Goal: Task Accomplishment & Management: Manage account settings

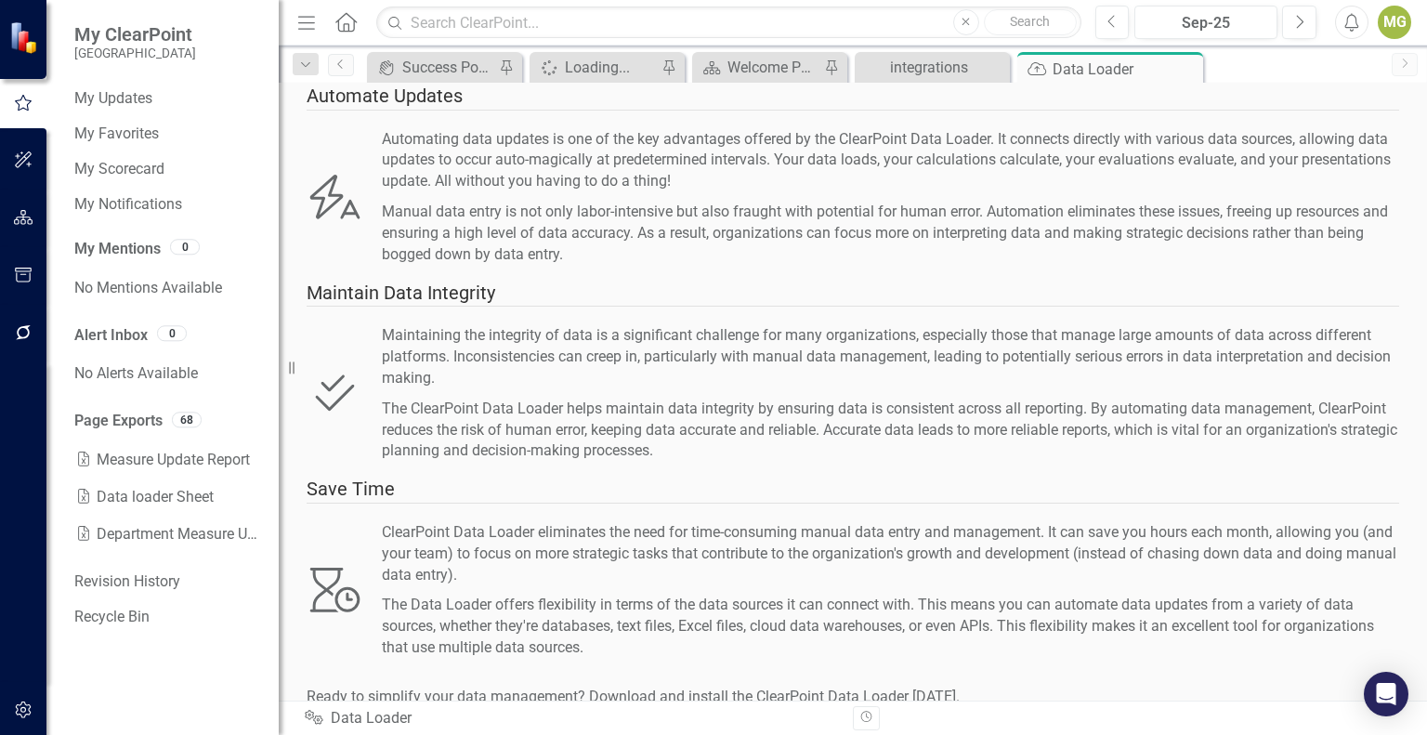
scroll to position [203, 0]
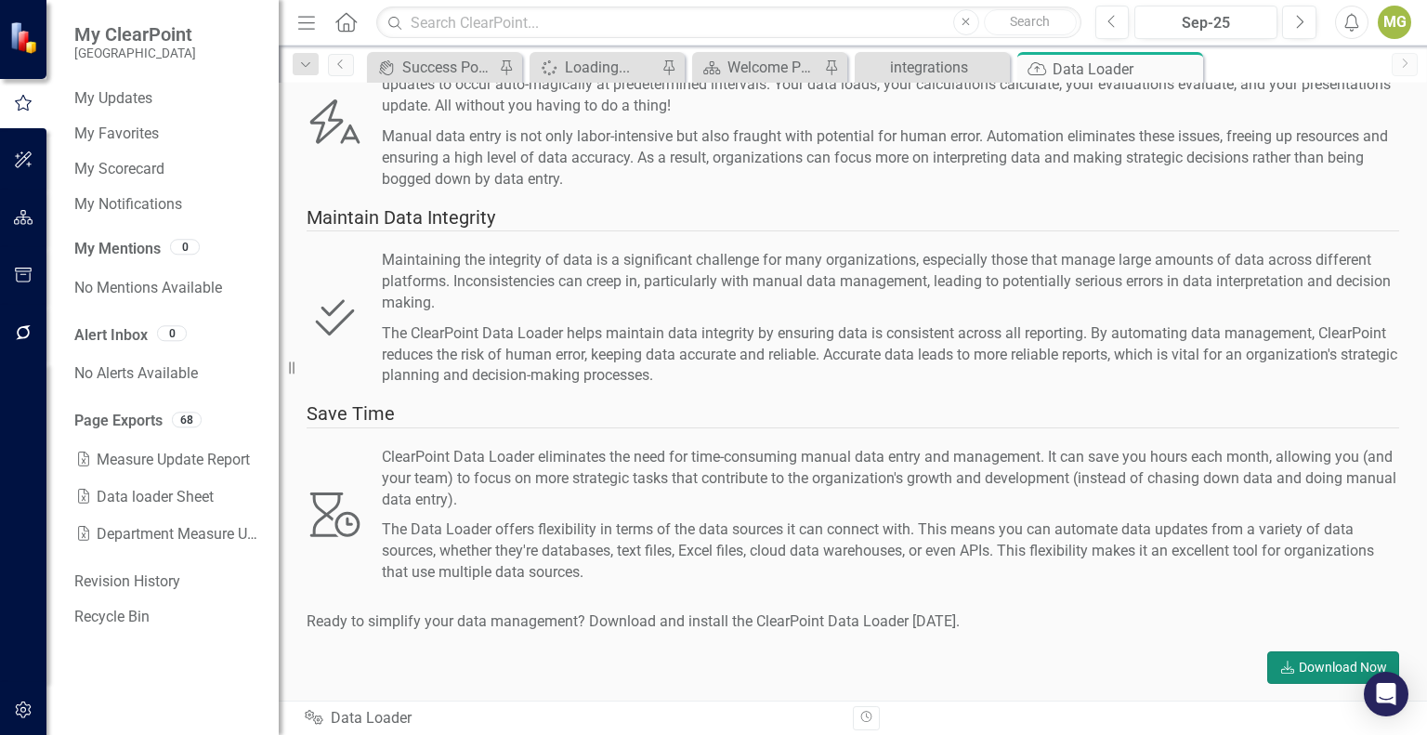
click at [1303, 660] on link "Download Download Now" at bounding box center [1333, 667] width 132 height 33
click at [22, 708] on icon "button" at bounding box center [24, 709] width 20 height 15
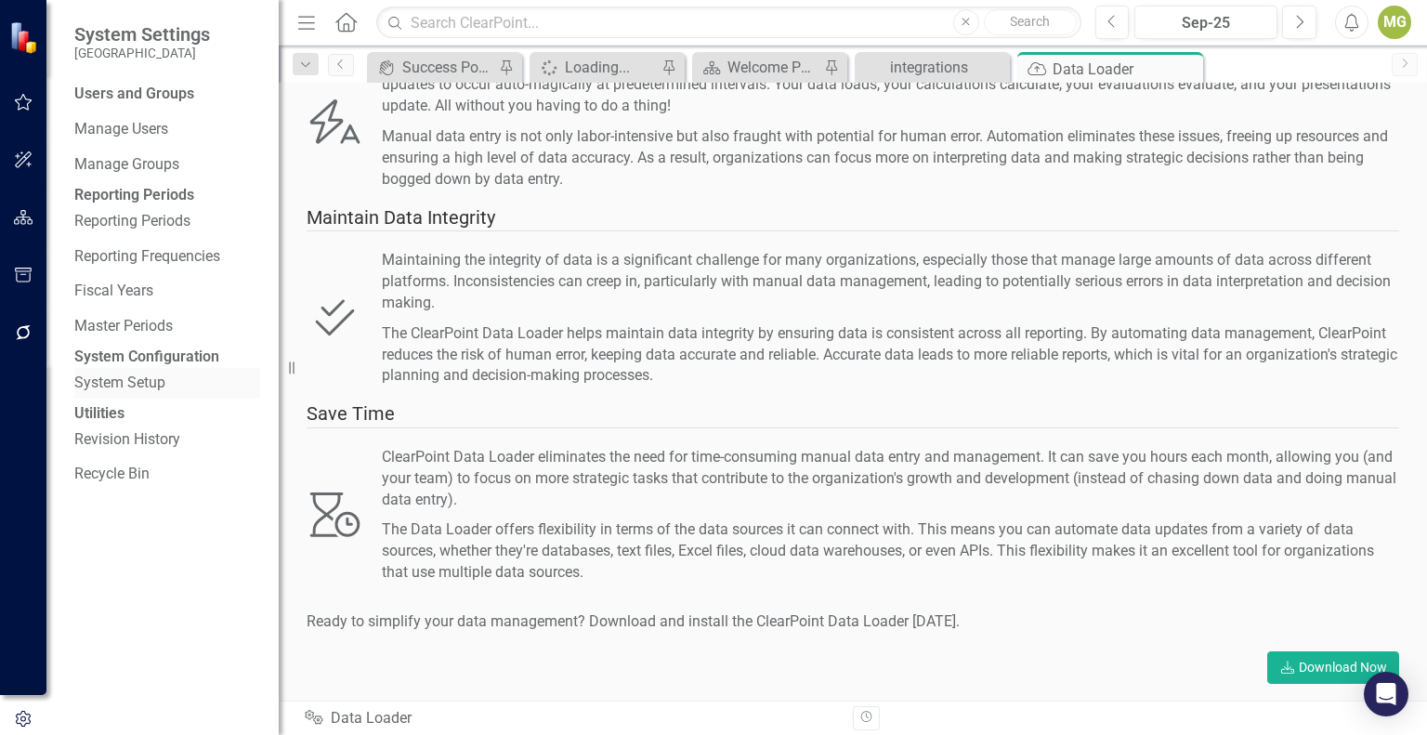
click at [127, 394] on link "System Setup" at bounding box center [167, 383] width 186 height 21
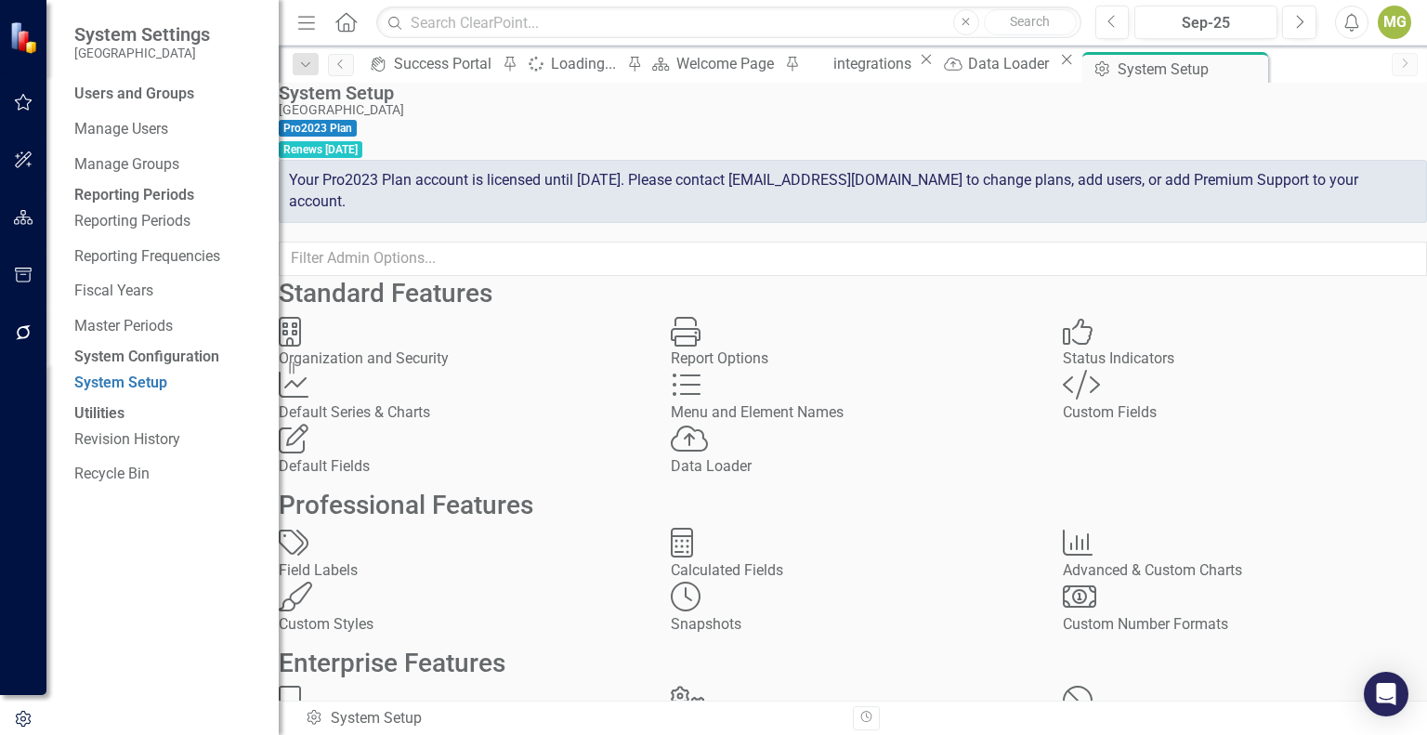
click at [834, 477] on div "Data Loader" at bounding box center [853, 466] width 364 height 21
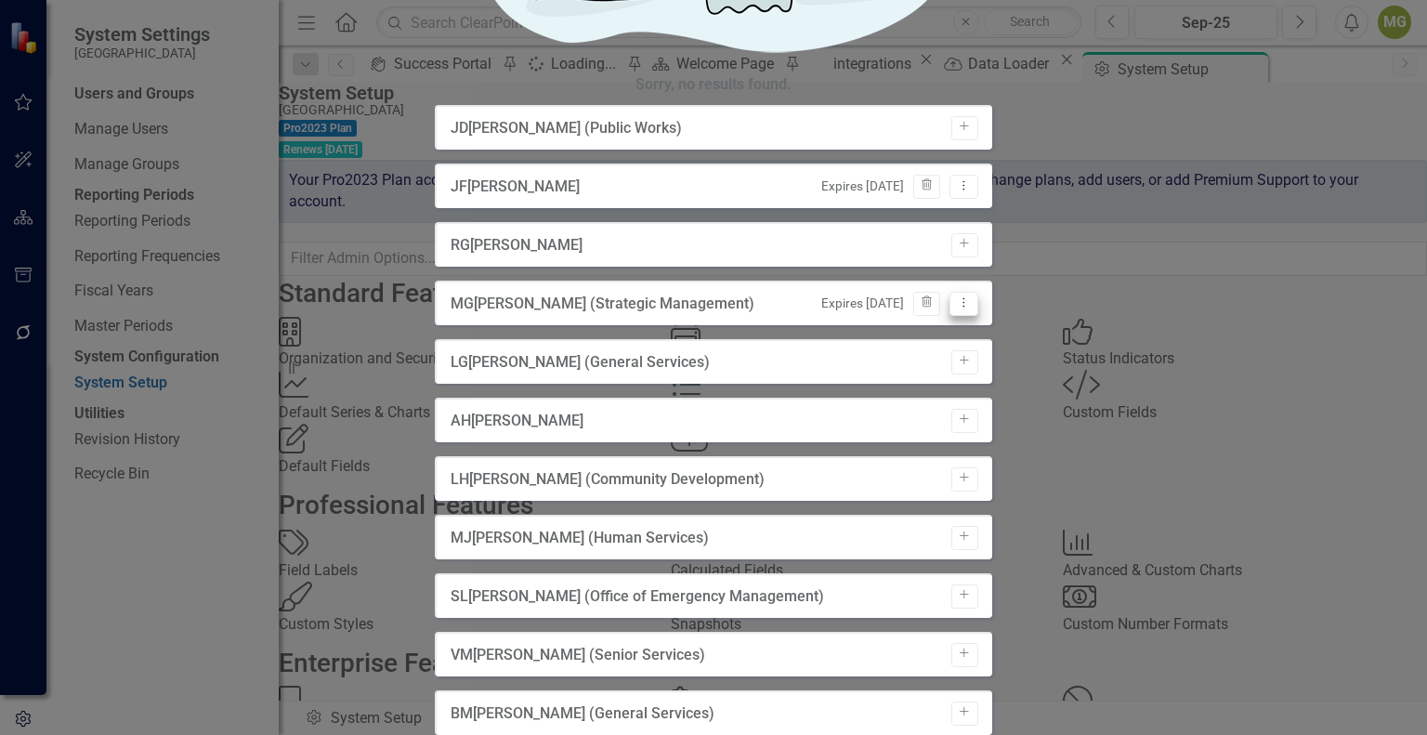
click at [972, 304] on icon "Dropdown Menu" at bounding box center [964, 302] width 16 height 12
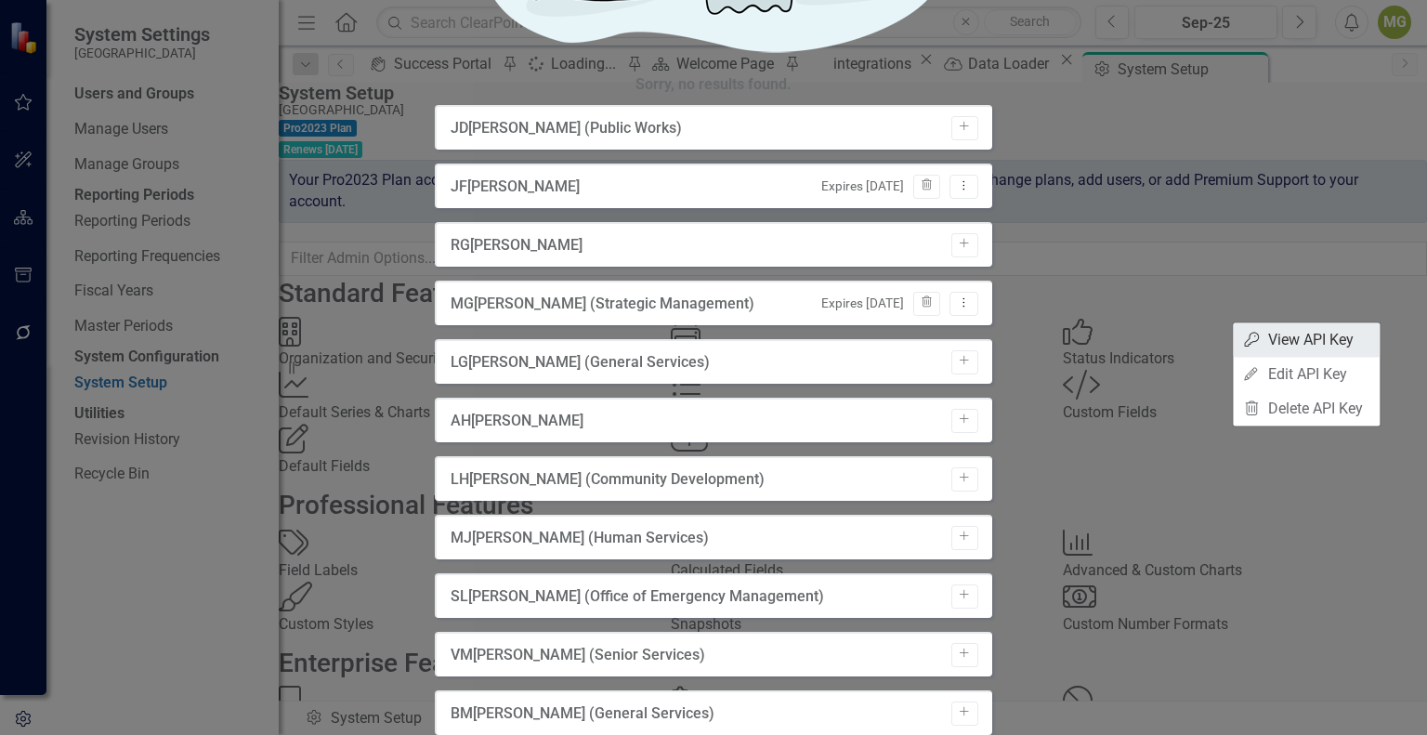
click at [1329, 336] on link "API Key View API Key" at bounding box center [1306, 339] width 147 height 34
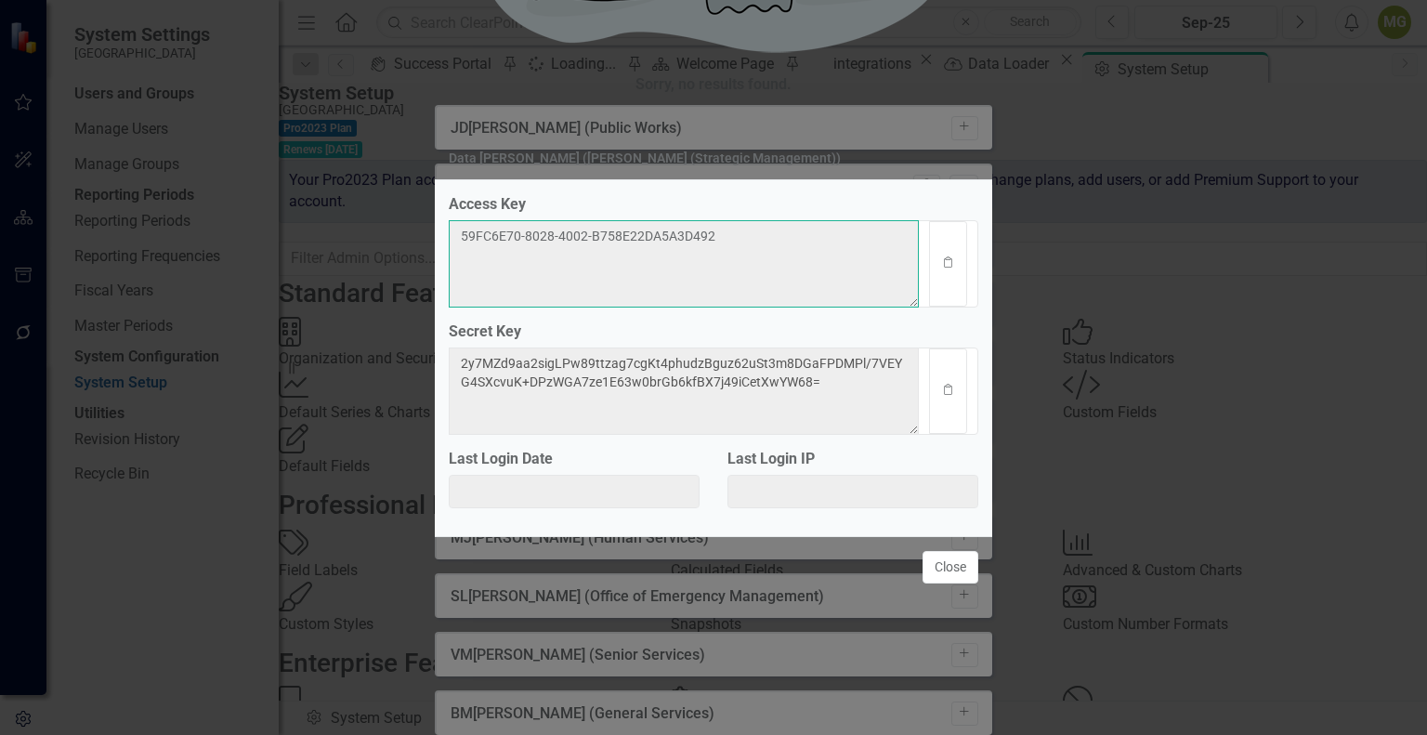
drag, startPoint x: 791, startPoint y: 236, endPoint x: 680, endPoint y: 242, distance: 111.7
click at [680, 242] on textarea "59FC6E70-8028-4002-B758E22DA5A3D492" at bounding box center [684, 263] width 470 height 87
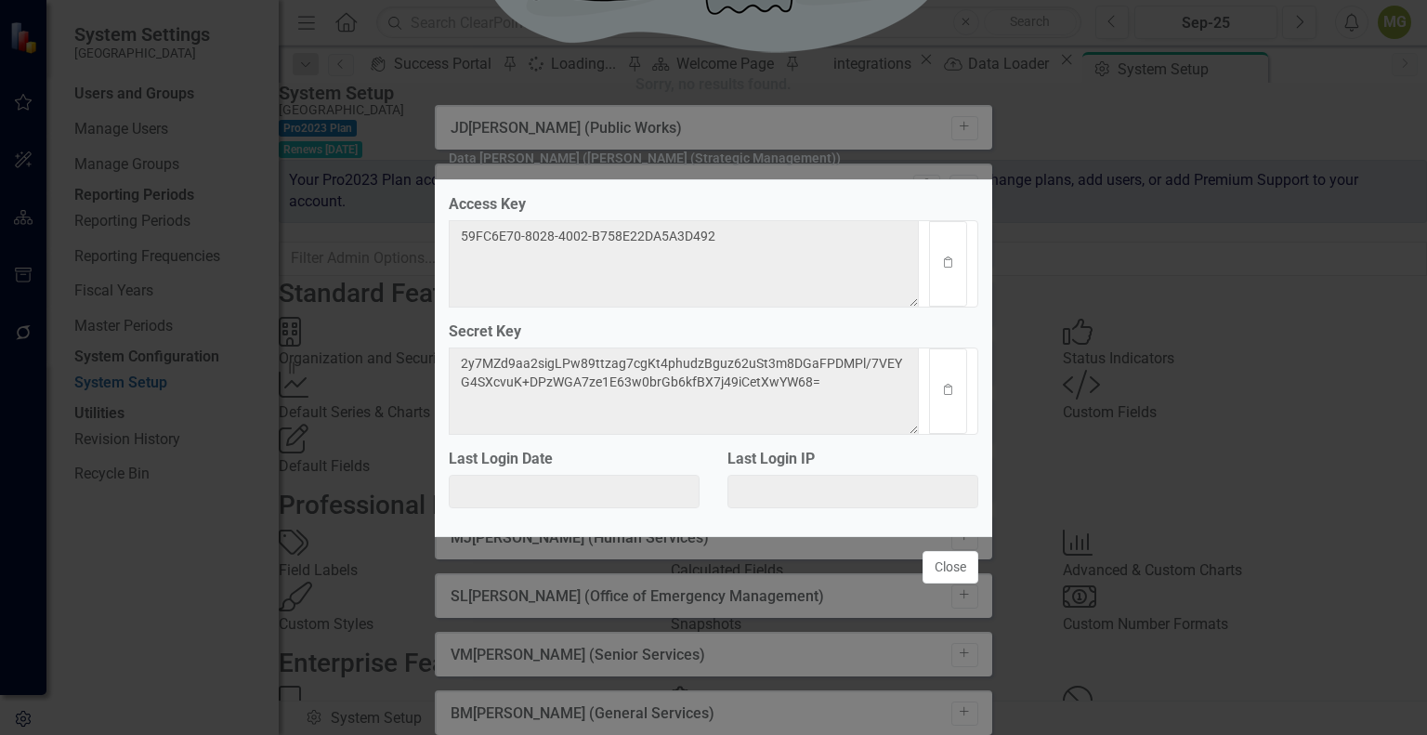
click at [526, 201] on label "Access Key" at bounding box center [487, 204] width 77 height 21
click at [942, 257] on icon "Clipboard" at bounding box center [948, 262] width 14 height 11
click at [177, 249] on div "Data Loader (Megan Graham (Strategic Management)) Access Key 59FC6E70-8028-4002…" at bounding box center [713, 367] width 1427 height 735
click at [949, 396] on icon "Clipboard" at bounding box center [948, 390] width 14 height 11
click at [195, 293] on div "Data Loader (Megan Graham (Strategic Management)) Access Key 59FC6E70-8028-4002…" at bounding box center [713, 367] width 1427 height 735
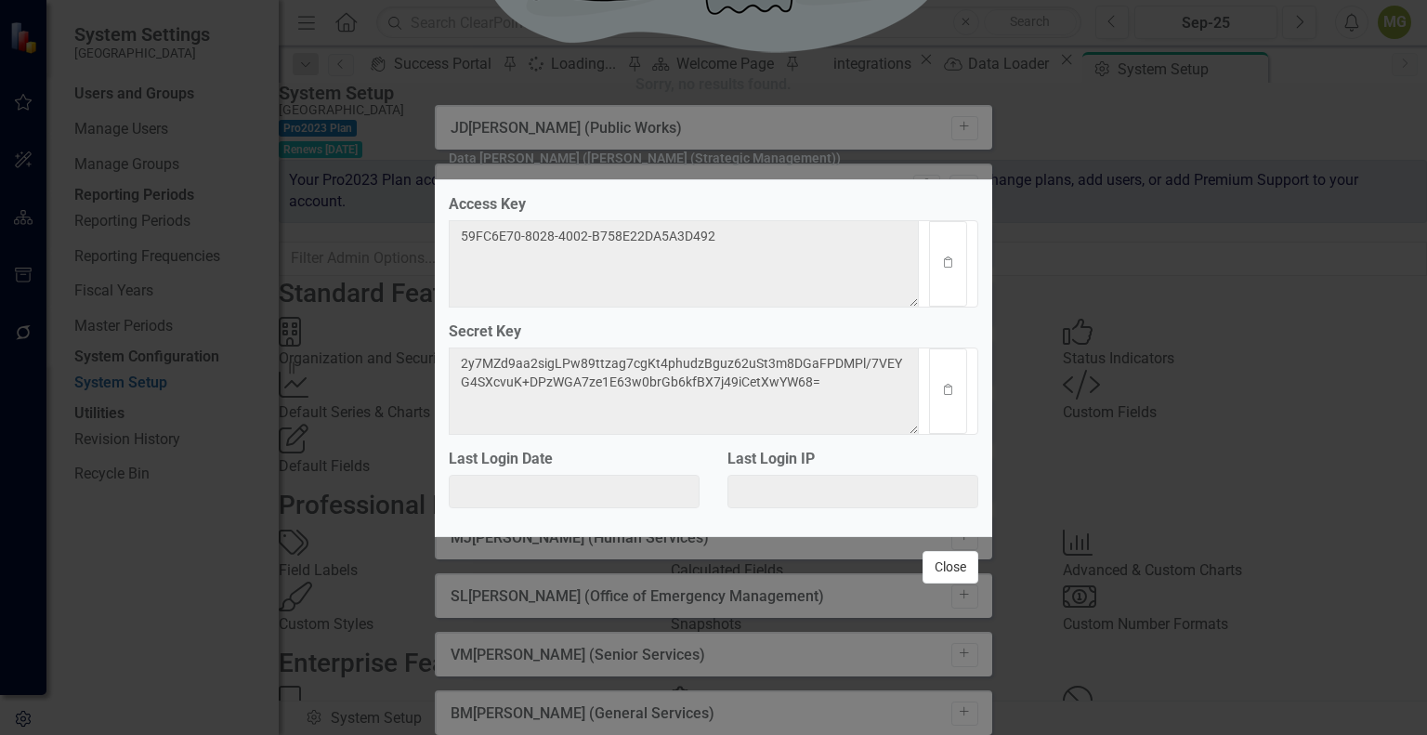
click at [945, 580] on button "Close" at bounding box center [950, 567] width 56 height 33
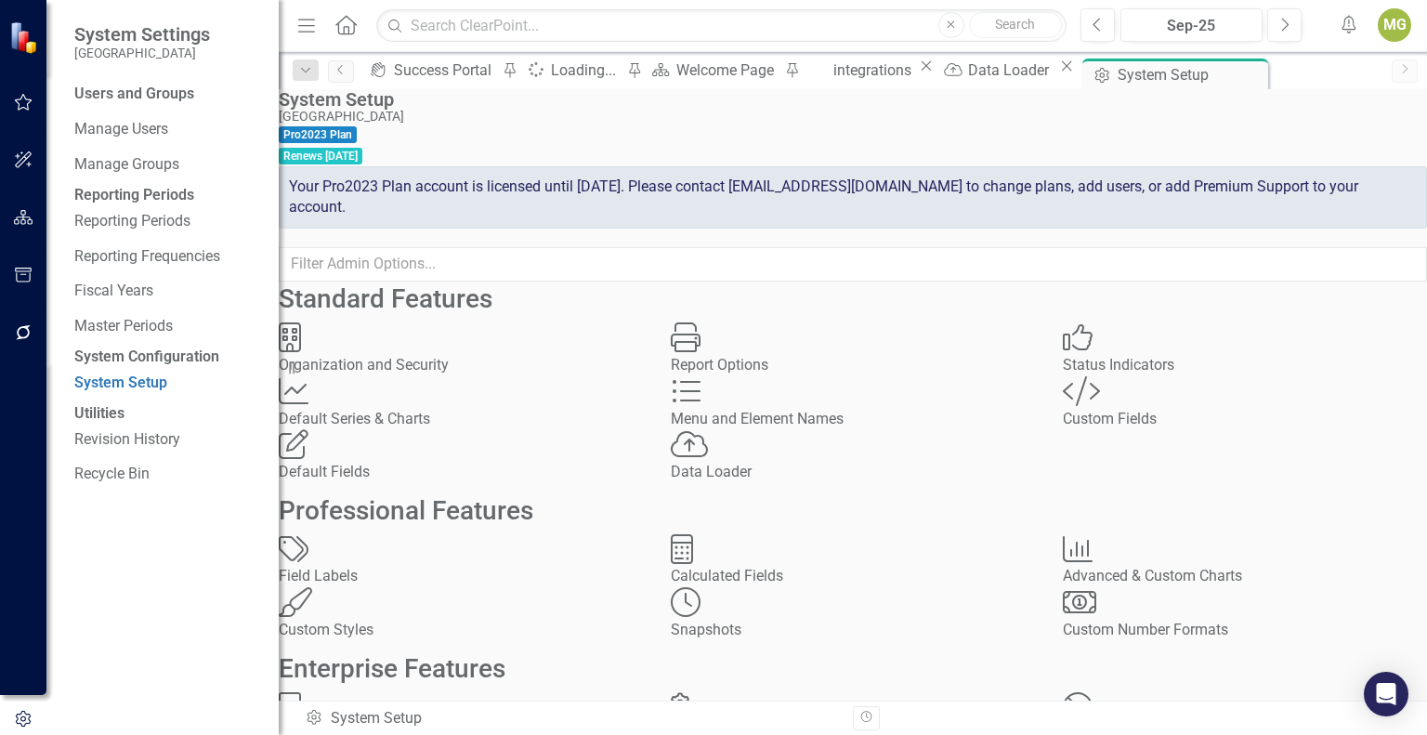
click at [17, 45] on img at bounding box center [25, 37] width 34 height 34
click at [26, 107] on icon "button" at bounding box center [24, 102] width 20 height 15
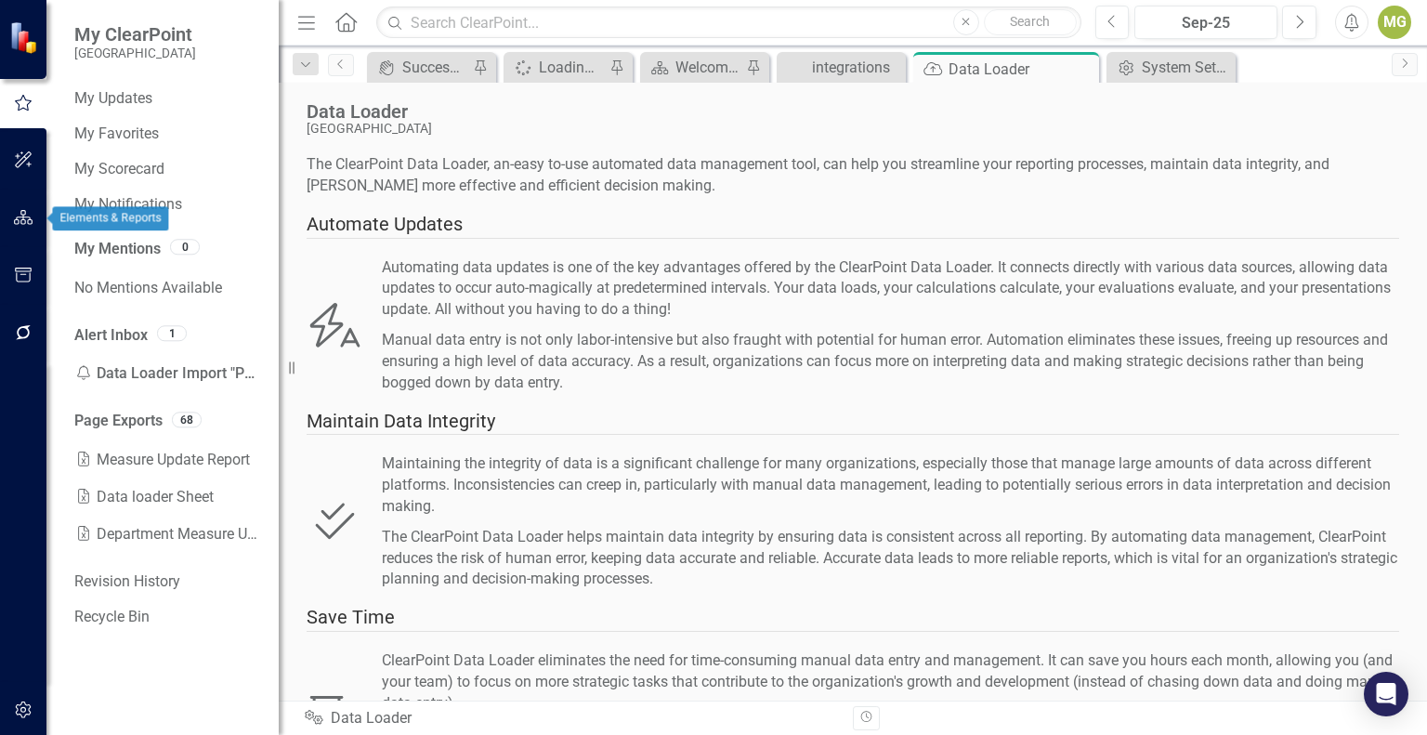
click at [22, 218] on icon "button" at bounding box center [24, 217] width 20 height 15
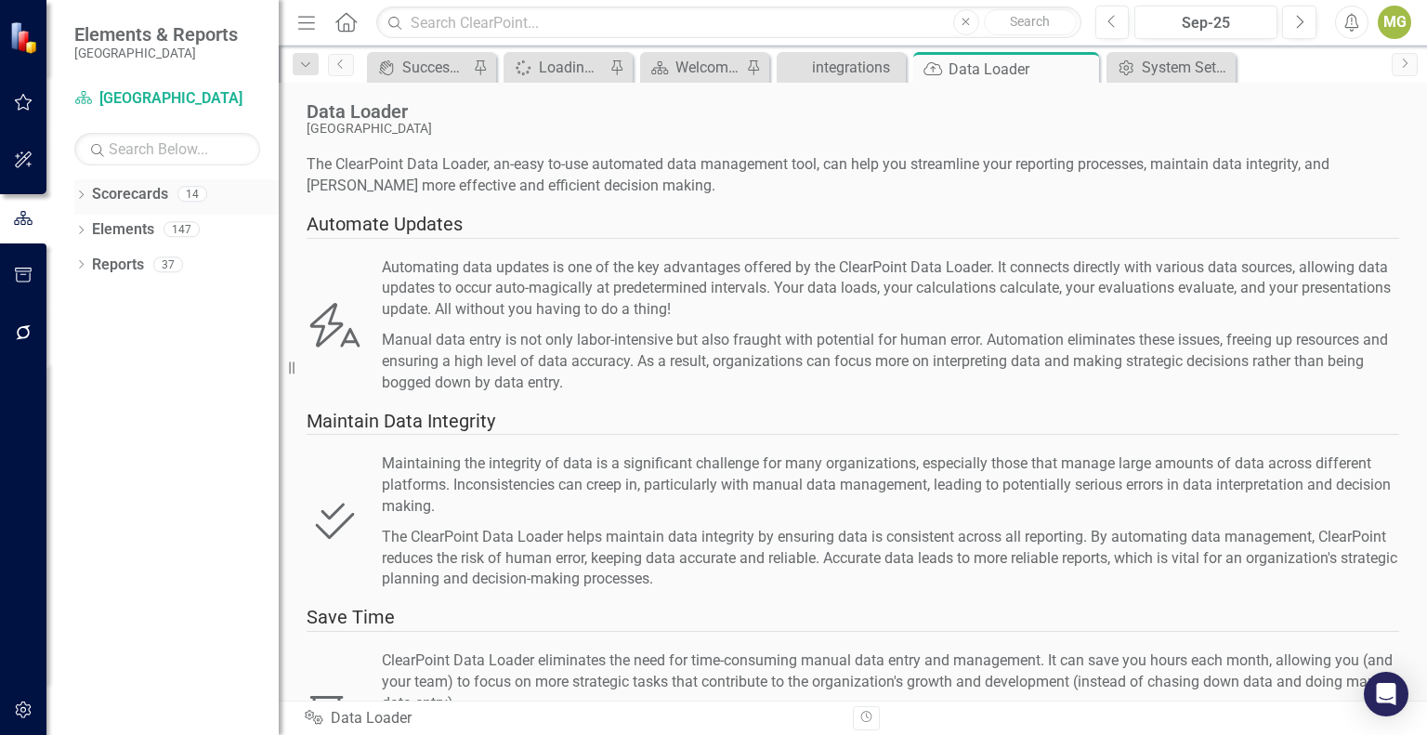
click at [83, 196] on icon "Dropdown" at bounding box center [80, 196] width 13 height 10
click at [93, 227] on icon "Dropdown" at bounding box center [91, 228] width 14 height 11
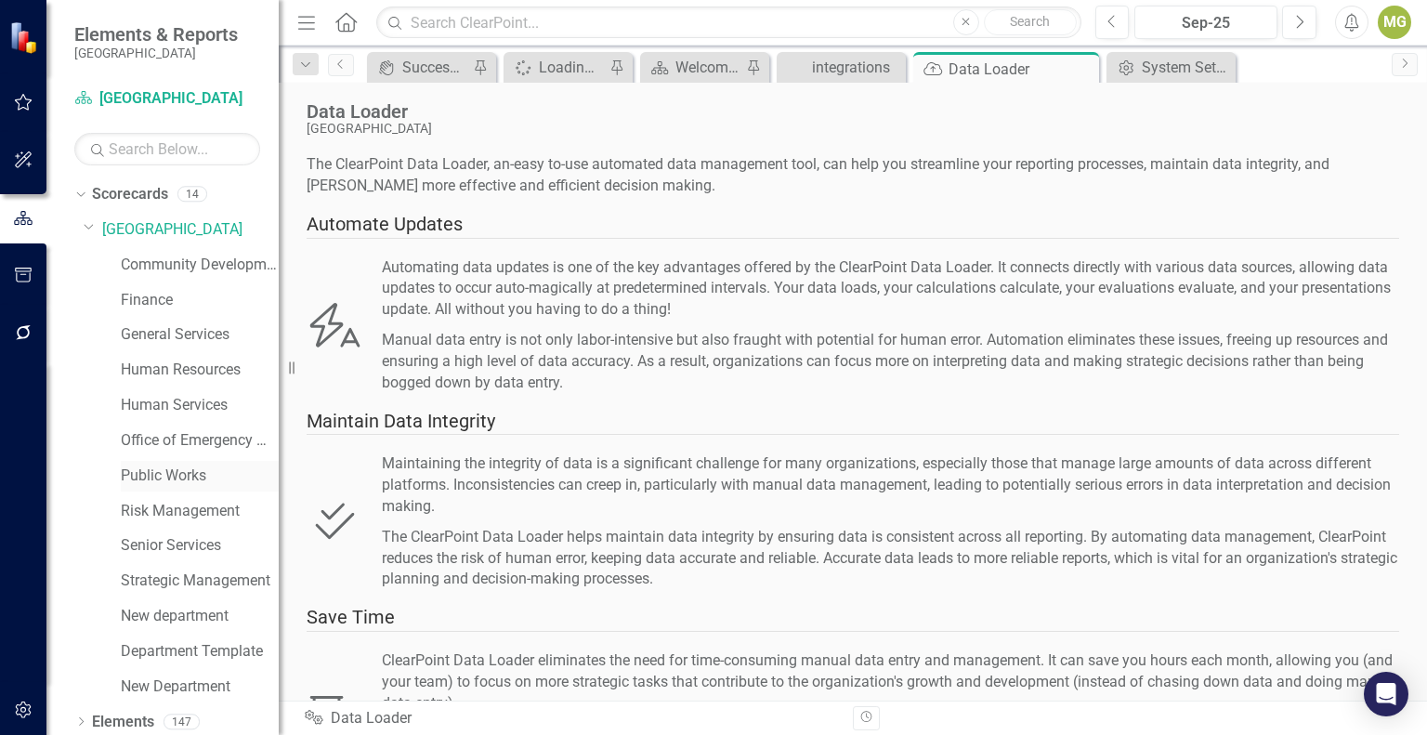
click at [164, 471] on link "Public Works" at bounding box center [200, 475] width 158 height 21
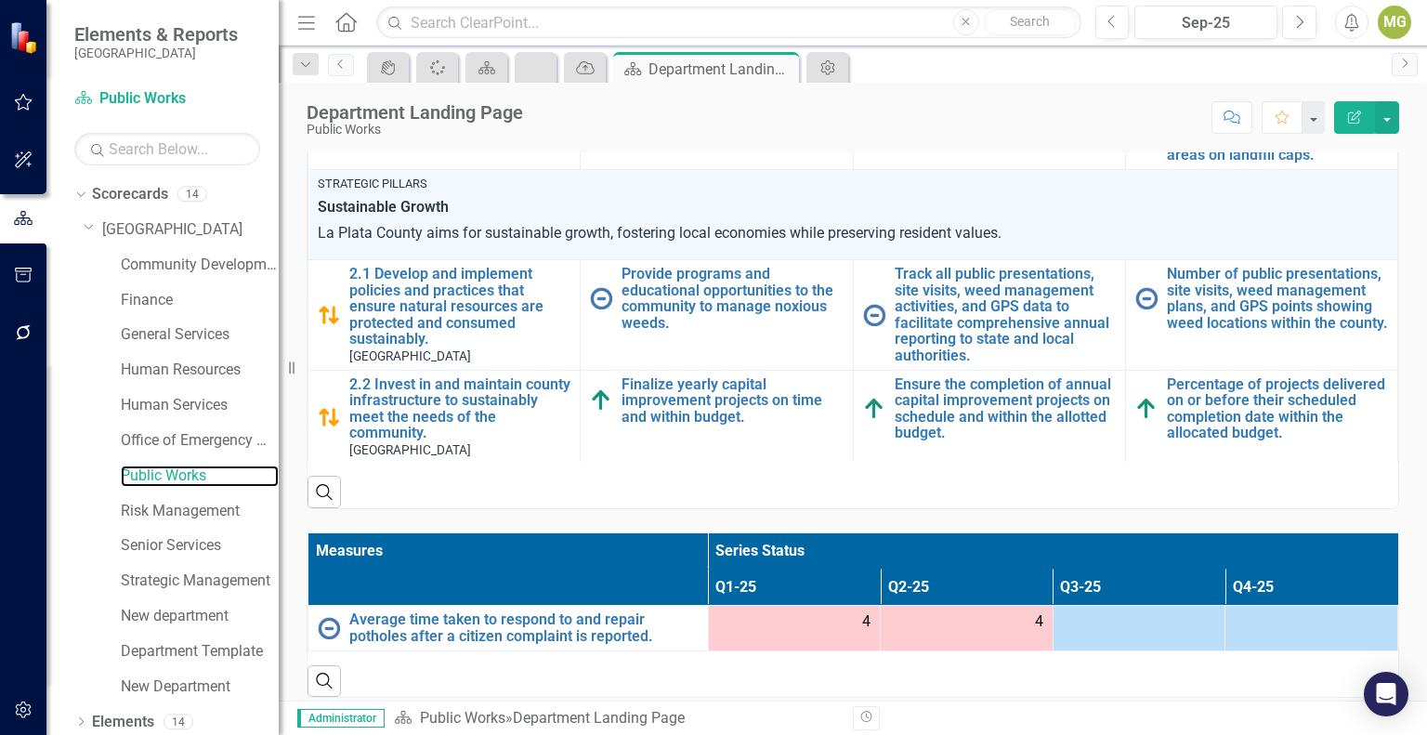
scroll to position [814, 0]
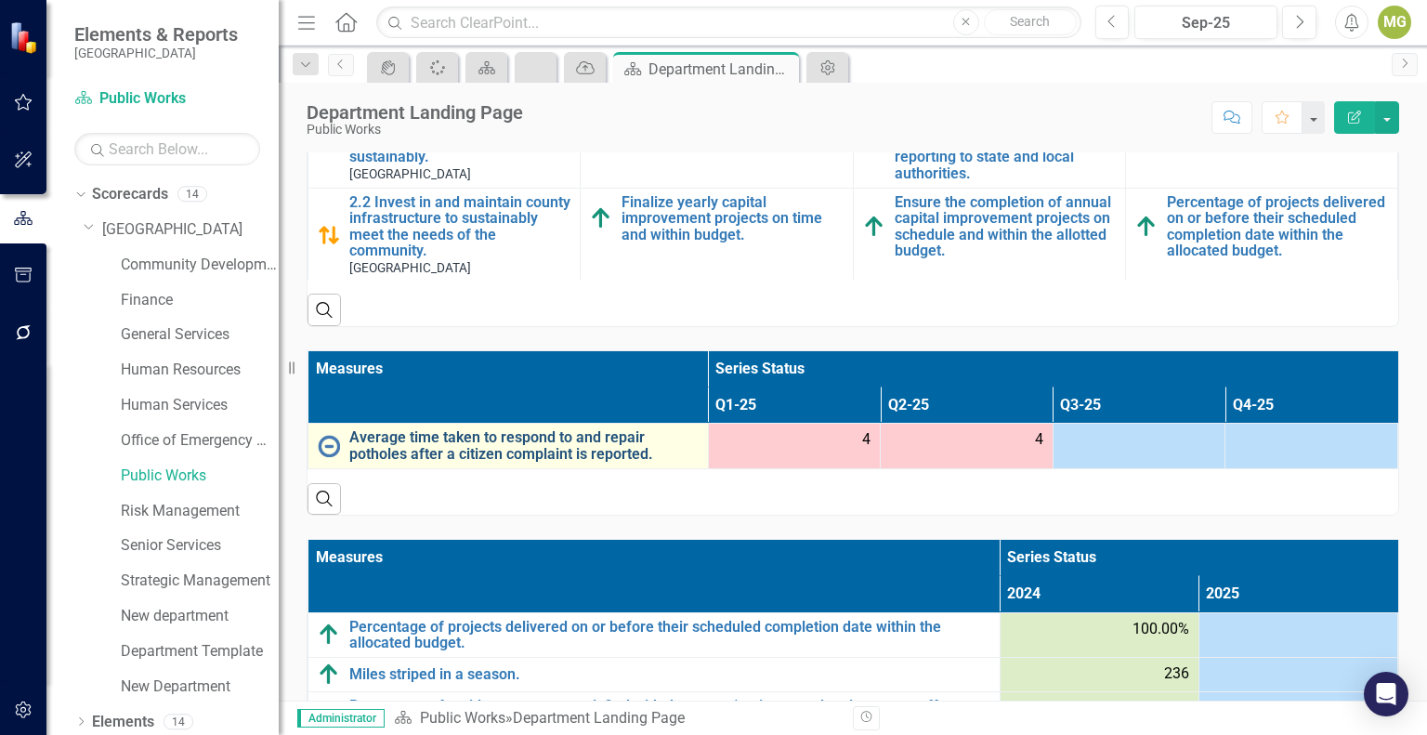
click at [357, 449] on link "Average time taken to respond to and repair potholes after a citizen complaint …" at bounding box center [523, 445] width 349 height 33
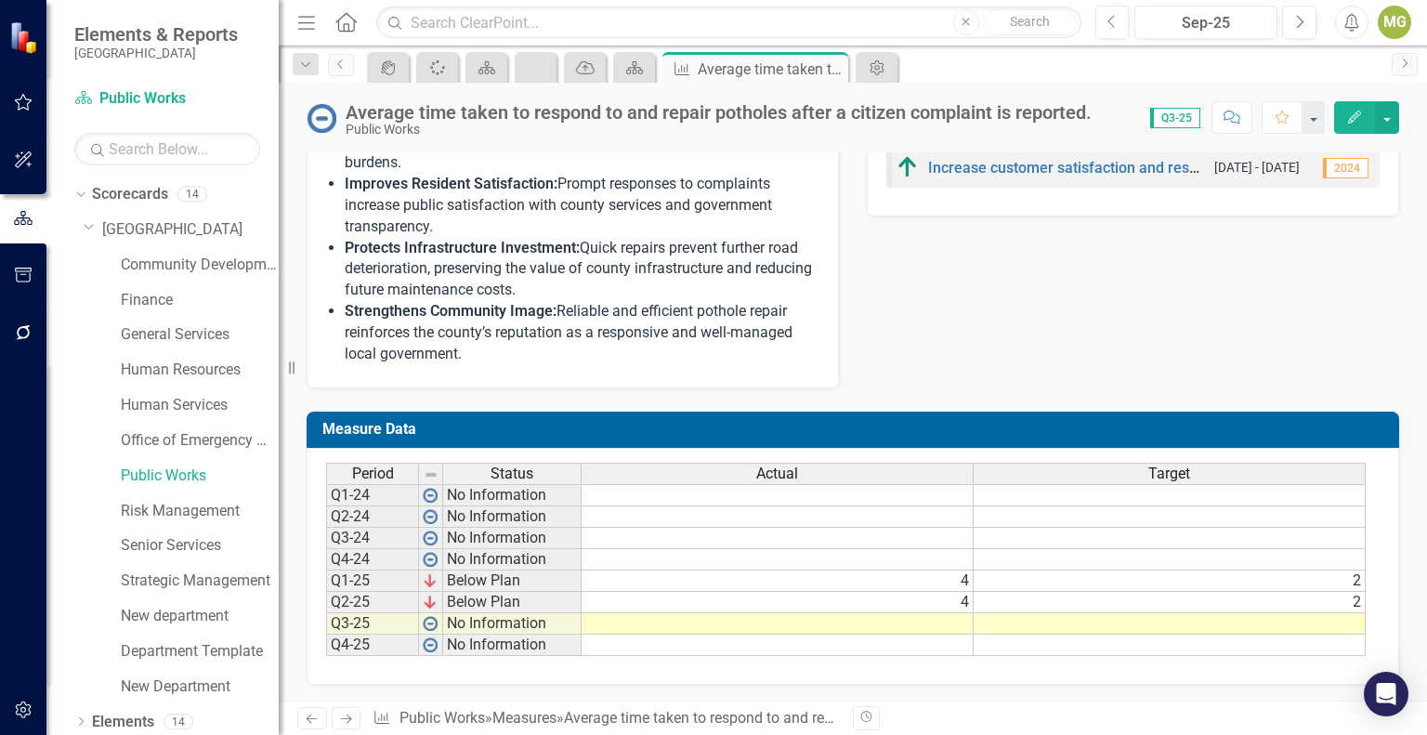
scroll to position [729, 0]
